Goal: Information Seeking & Learning: Learn about a topic

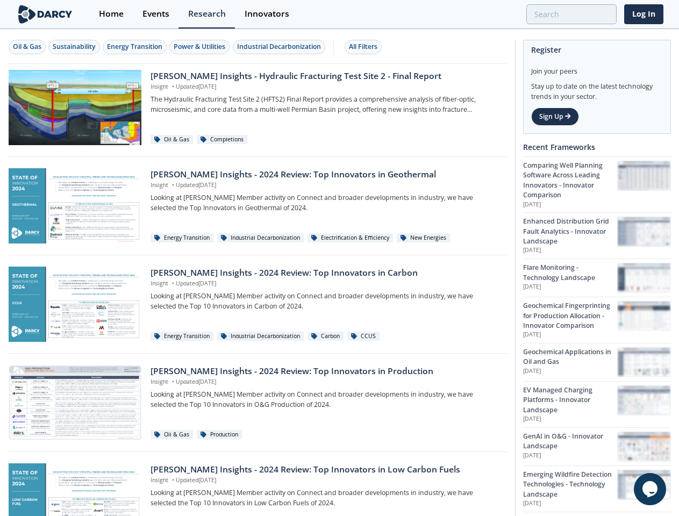
click at [27, 47] on div "Oil & Gas" at bounding box center [27, 47] width 28 height 10
click at [75, 47] on div "Sustainability" at bounding box center [74, 47] width 43 height 10
click at [135, 47] on div "Energy Transition" at bounding box center [134, 47] width 55 height 10
click at [201, 47] on div "Power & Utilities" at bounding box center [200, 47] width 52 height 10
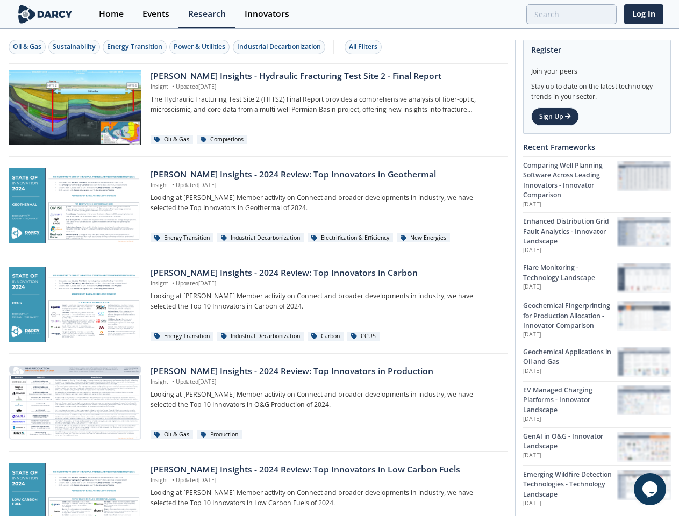
click at [281, 47] on div "Industrial Decarbonization" at bounding box center [279, 47] width 84 height 10
click at [366, 47] on div "All Filters" at bounding box center [363, 47] width 28 height 10
click at [650, 489] on icon "Chat widget" at bounding box center [649, 489] width 15 height 16
